Goal: Task Accomplishment & Management: Use online tool/utility

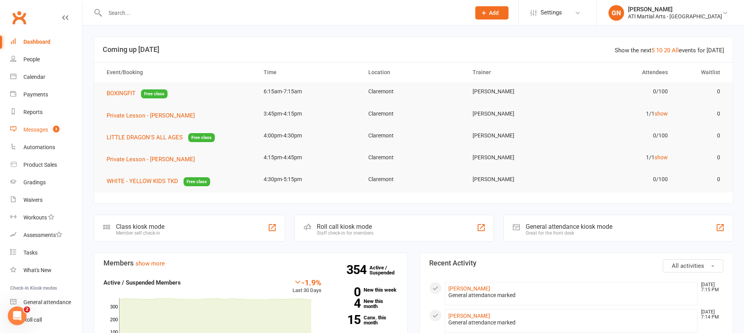
click at [34, 128] on div "Messages" at bounding box center [35, 129] width 25 height 6
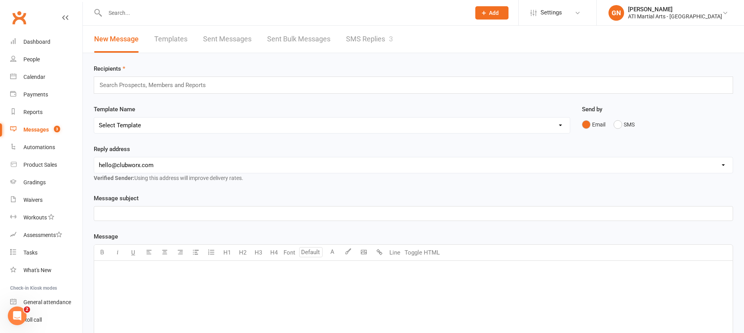
click at [371, 36] on link "SMS Replies 3" at bounding box center [369, 39] width 47 height 27
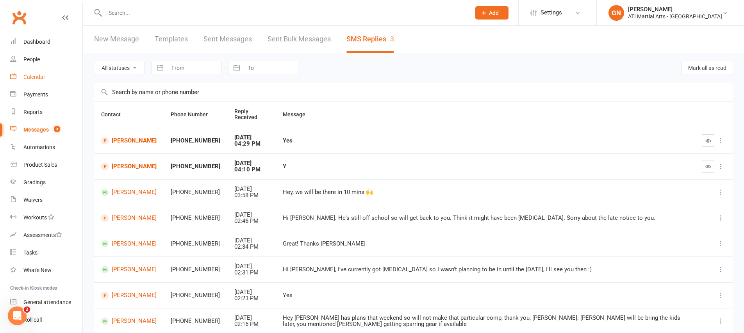
click at [36, 79] on div "Calendar" at bounding box center [34, 77] width 22 height 6
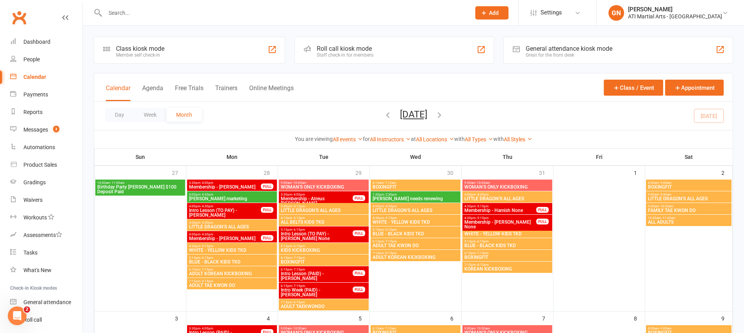
click at [539, 50] on div "General attendance kiosk mode" at bounding box center [569, 48] width 87 height 7
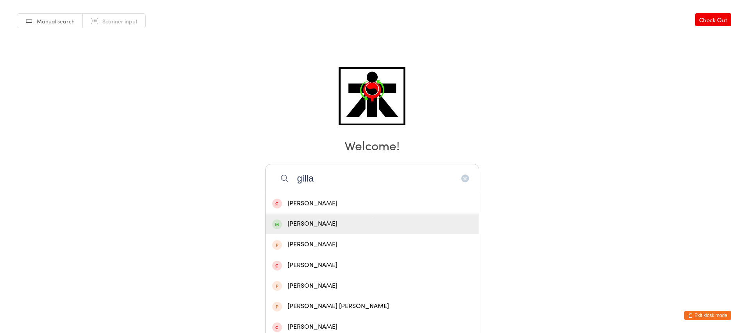
type input "gilla"
click at [389, 232] on div "[PERSON_NAME]" at bounding box center [371, 224] width 213 height 21
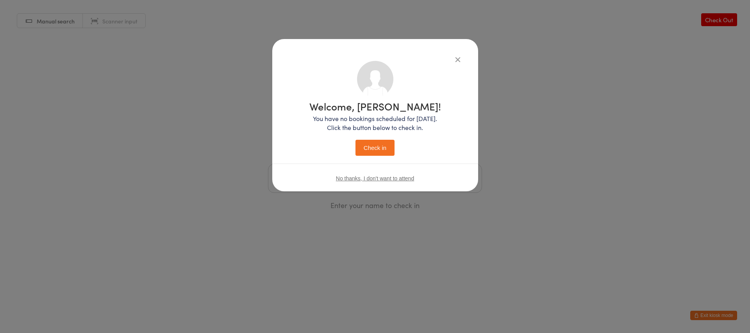
click at [376, 135] on div "Welcome, Michael! You have no bookings scheduled for today. Click the button be…" at bounding box center [375, 128] width 132 height 55
click at [373, 146] on button "Check in" at bounding box center [374, 148] width 39 height 16
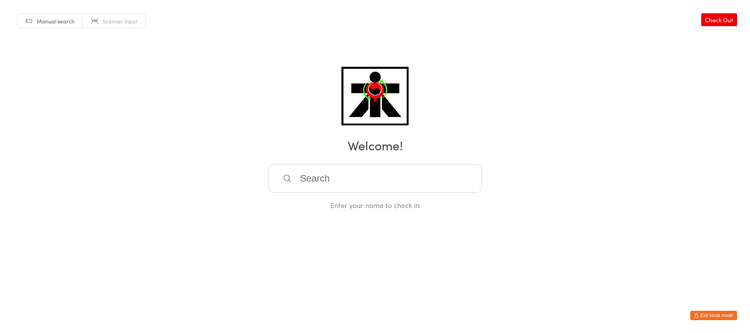
click at [353, 171] on input "search" at bounding box center [375, 178] width 214 height 29
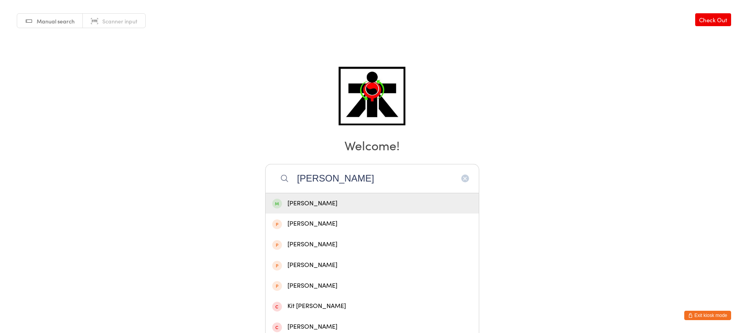
type input "gemma rich"
click at [334, 201] on div "Gemma Richardson" at bounding box center [372, 203] width 200 height 11
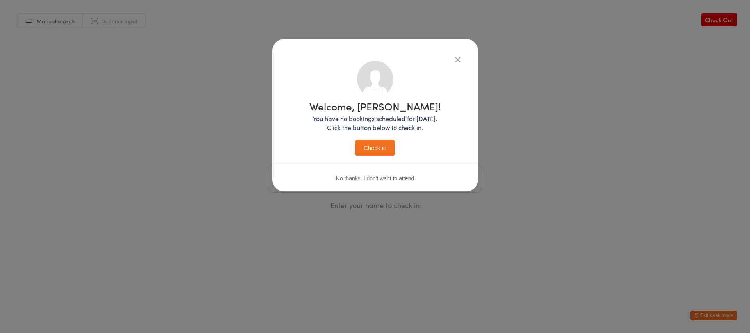
click at [379, 153] on button "Check in" at bounding box center [374, 148] width 39 height 16
